Goal: Check status: Check status

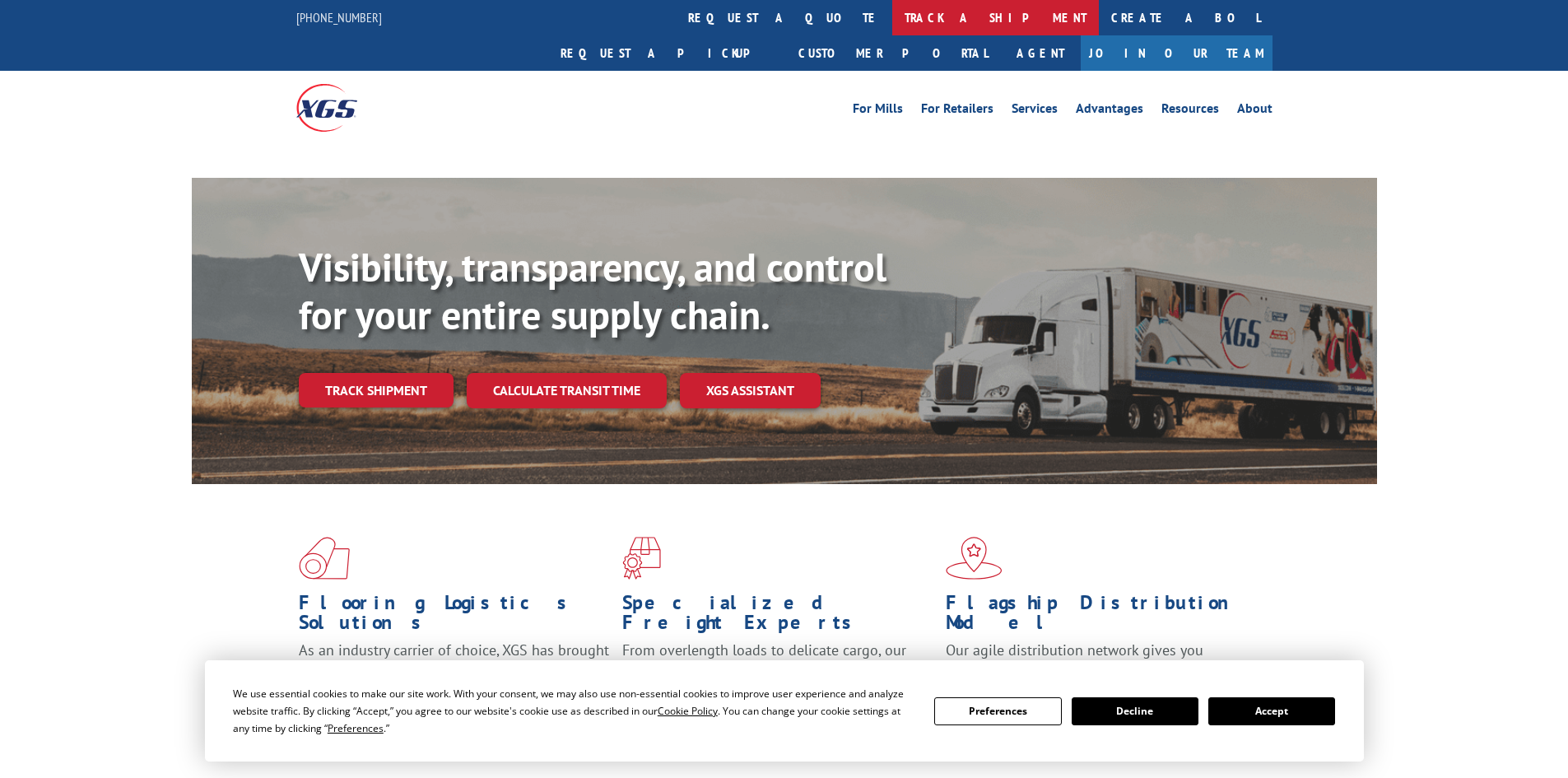
click at [892, 20] on link "track a shipment" at bounding box center [995, 17] width 207 height 35
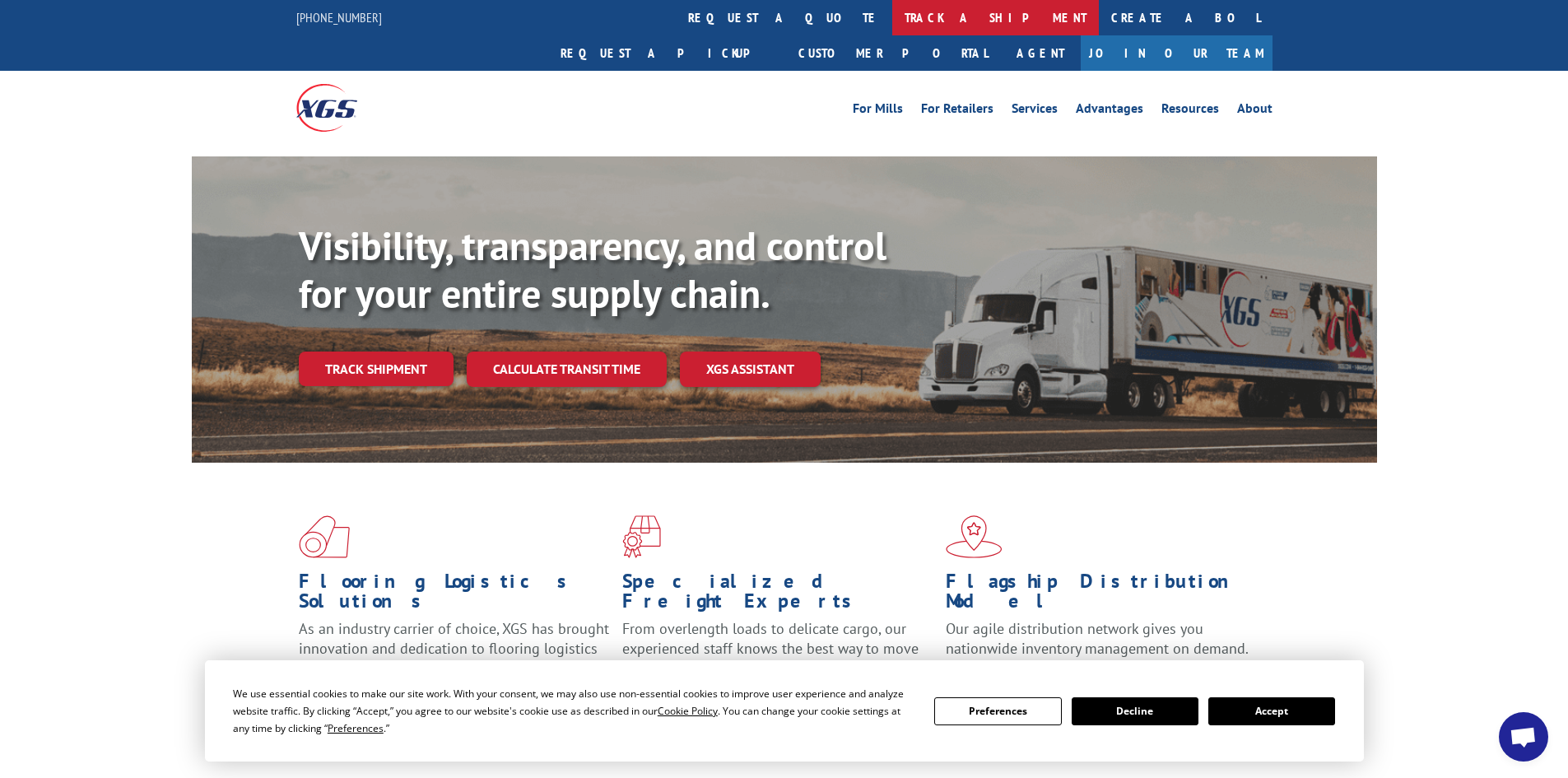
click at [892, 15] on link "track a shipment" at bounding box center [995, 17] width 207 height 35
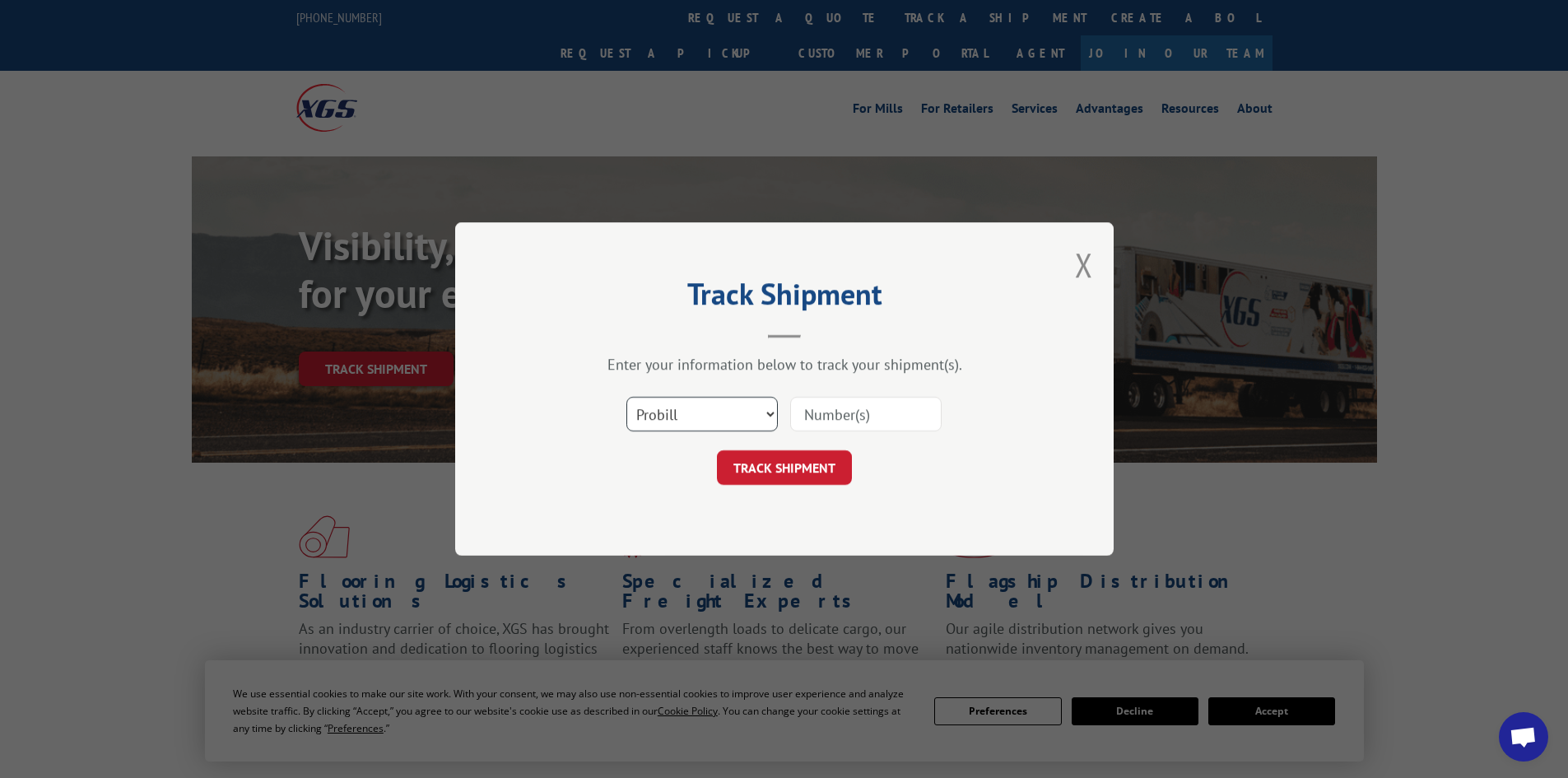
click at [749, 409] on select "Select category... Probill BOL PO" at bounding box center [702, 414] width 151 height 35
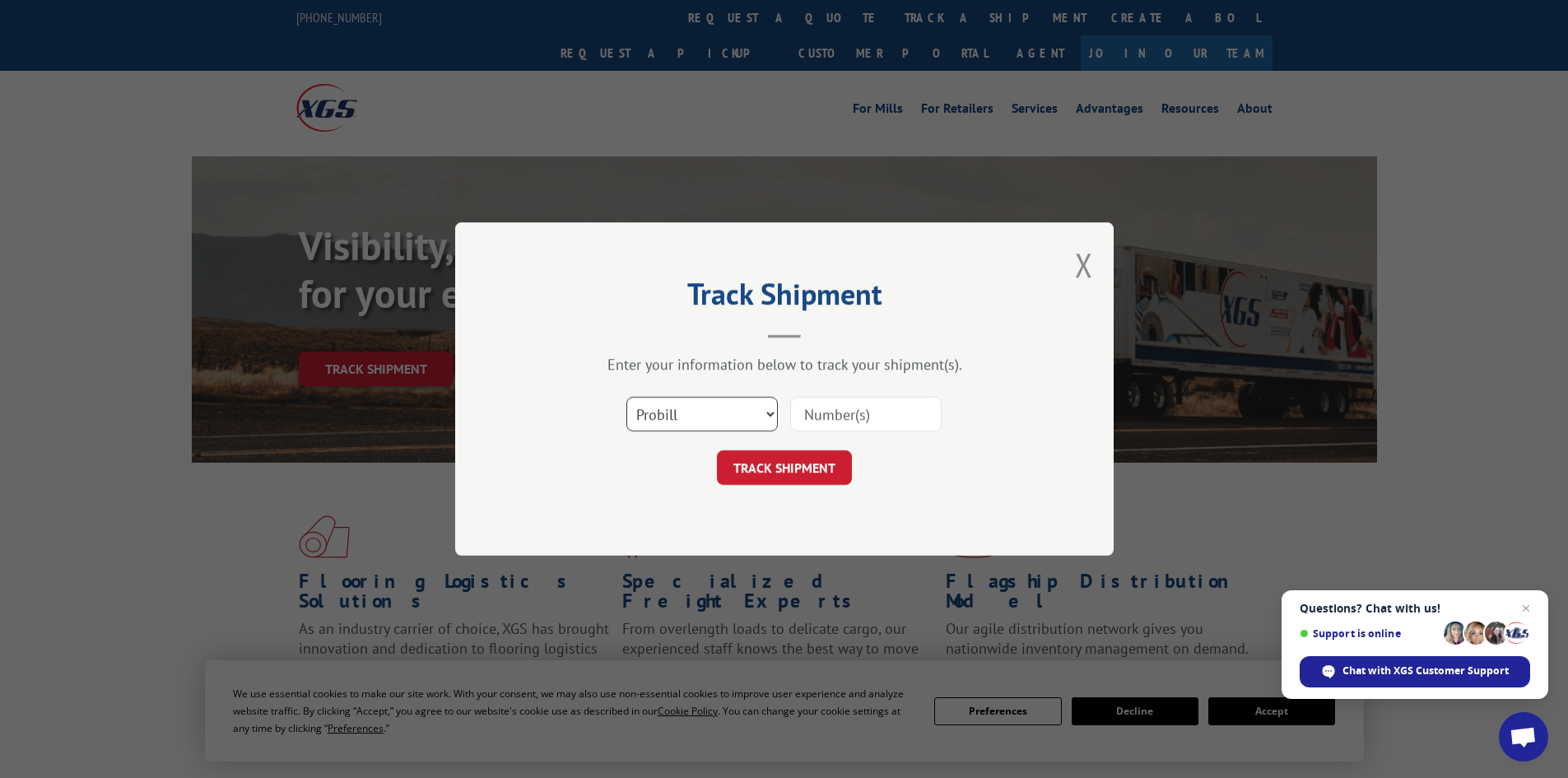
select select "bol"
click at [627, 397] on select "Select category... Probill BOL PO" at bounding box center [702, 414] width 151 height 35
click at [828, 414] on input at bounding box center [865, 414] width 151 height 35
paste input "5620373"
type input "5620373"
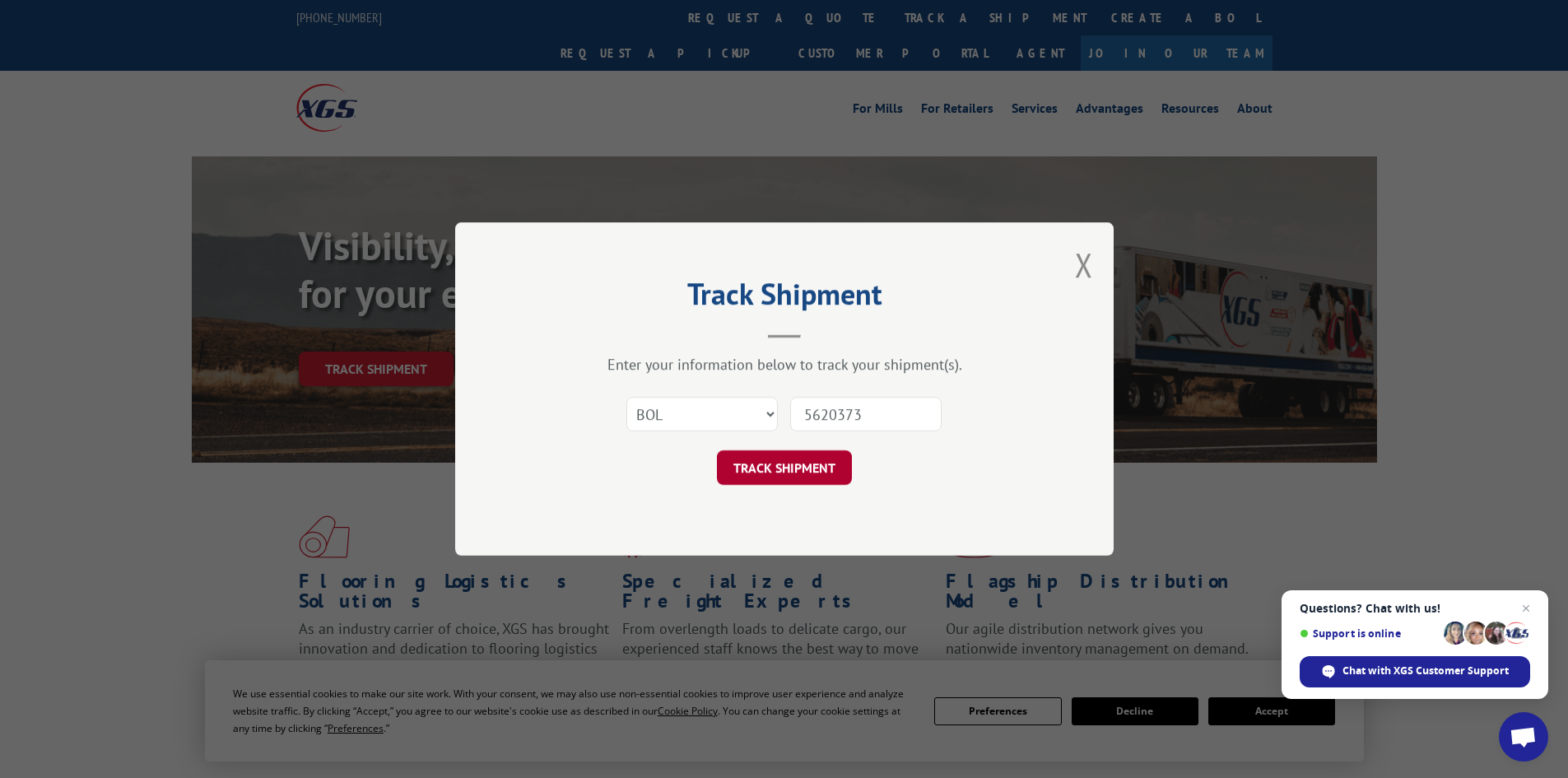
click at [783, 467] on button "TRACK SHIPMENT" at bounding box center [784, 468] width 135 height 35
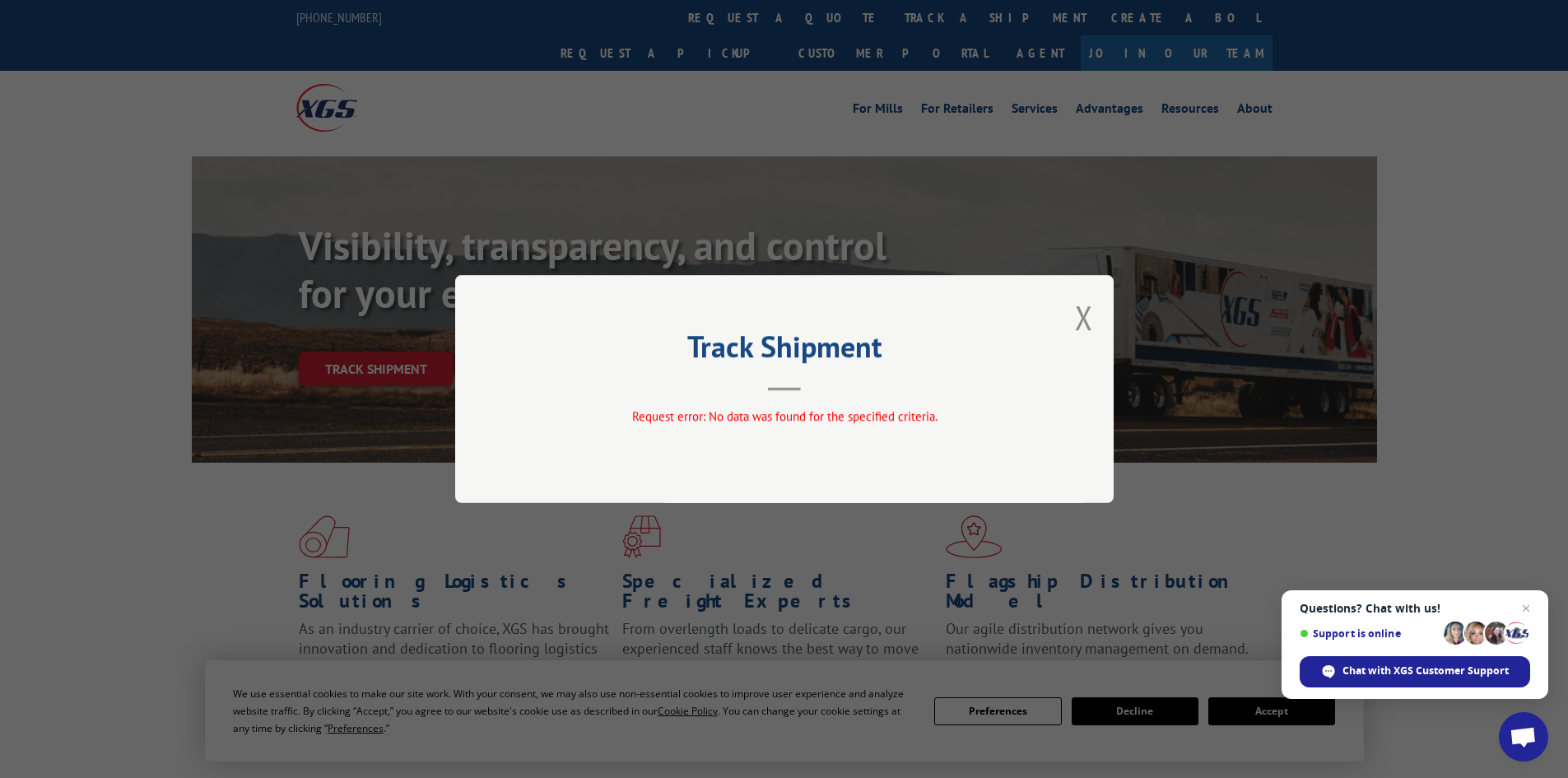
click at [1073, 313] on div "Track Shipment Request error: No data was found for the specified criteria." at bounding box center [785, 389] width 659 height 228
click at [1084, 315] on button "Close modal" at bounding box center [1084, 317] width 18 height 43
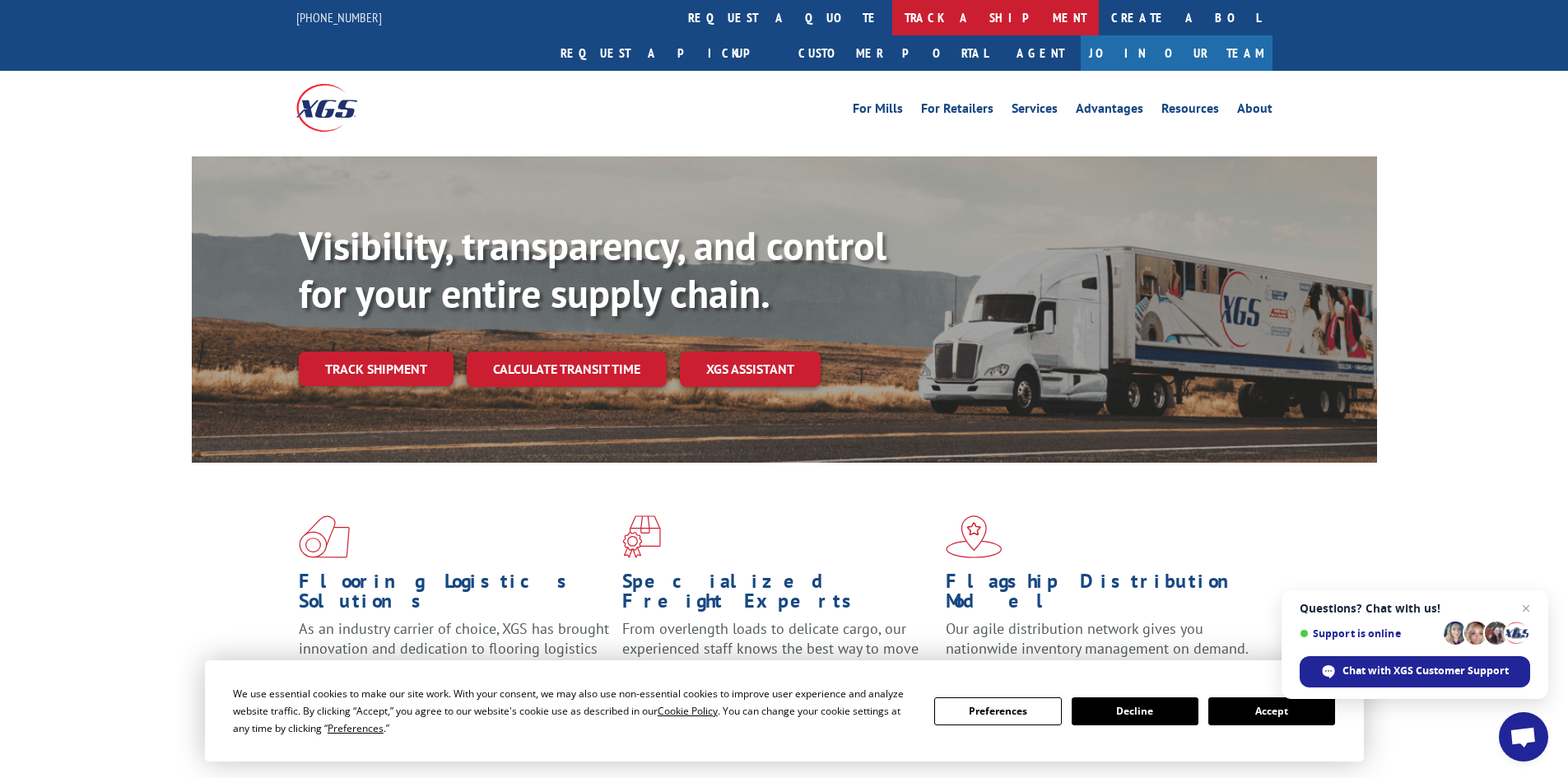
click at [892, 15] on link "track a shipment" at bounding box center [995, 17] width 207 height 35
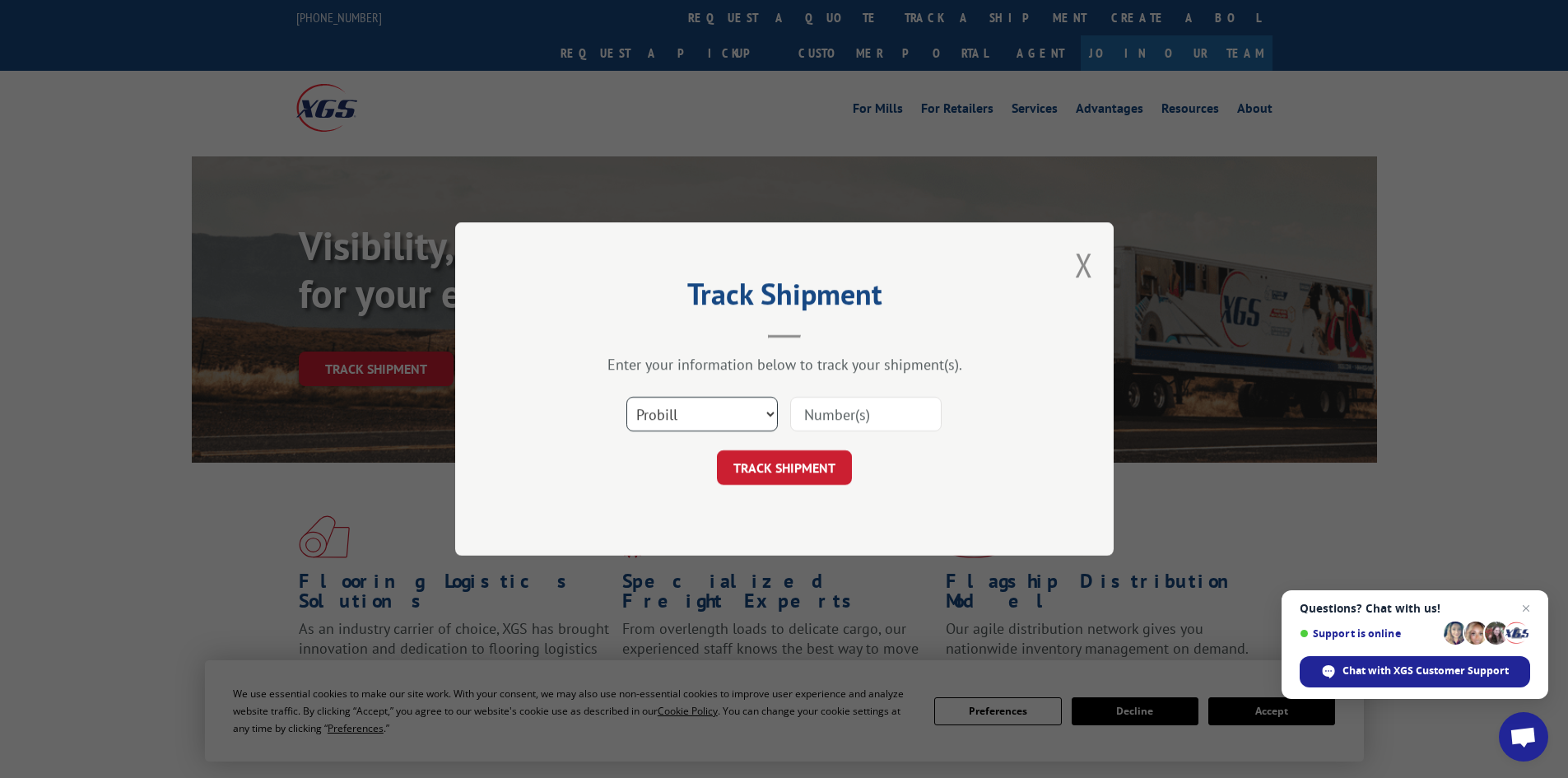
click at [697, 411] on select "Select category... Probill BOL PO" at bounding box center [702, 414] width 151 height 35
select select "bol"
click at [627, 397] on select "Select category... Probill BOL PO" at bounding box center [702, 414] width 151 height 35
click at [814, 414] on input at bounding box center [865, 414] width 151 height 35
paste input "5620373"
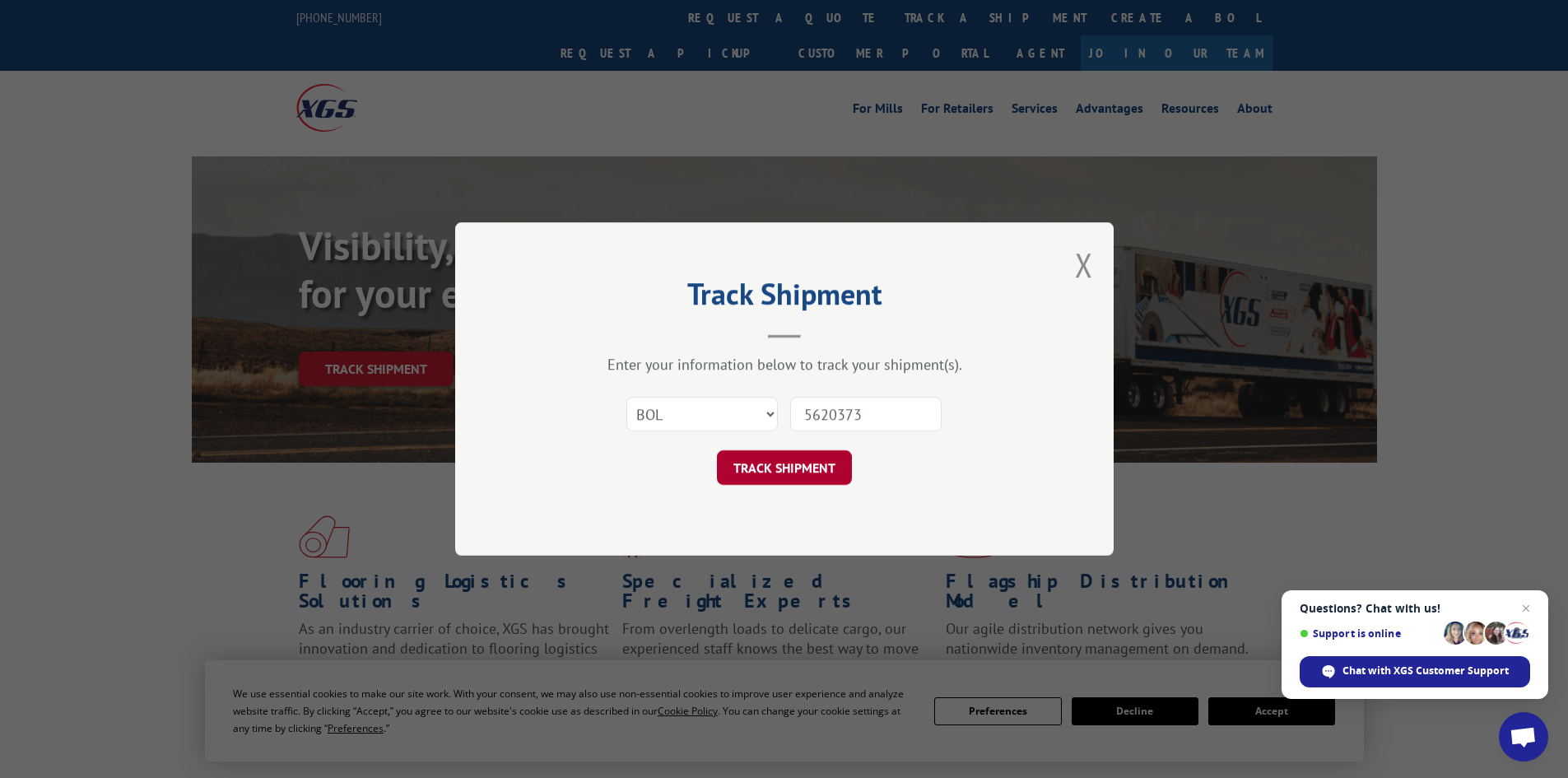
type input "5620373"
click at [776, 462] on button "TRACK SHIPMENT" at bounding box center [784, 468] width 135 height 35
